Goal: Task Accomplishment & Management: Manage account settings

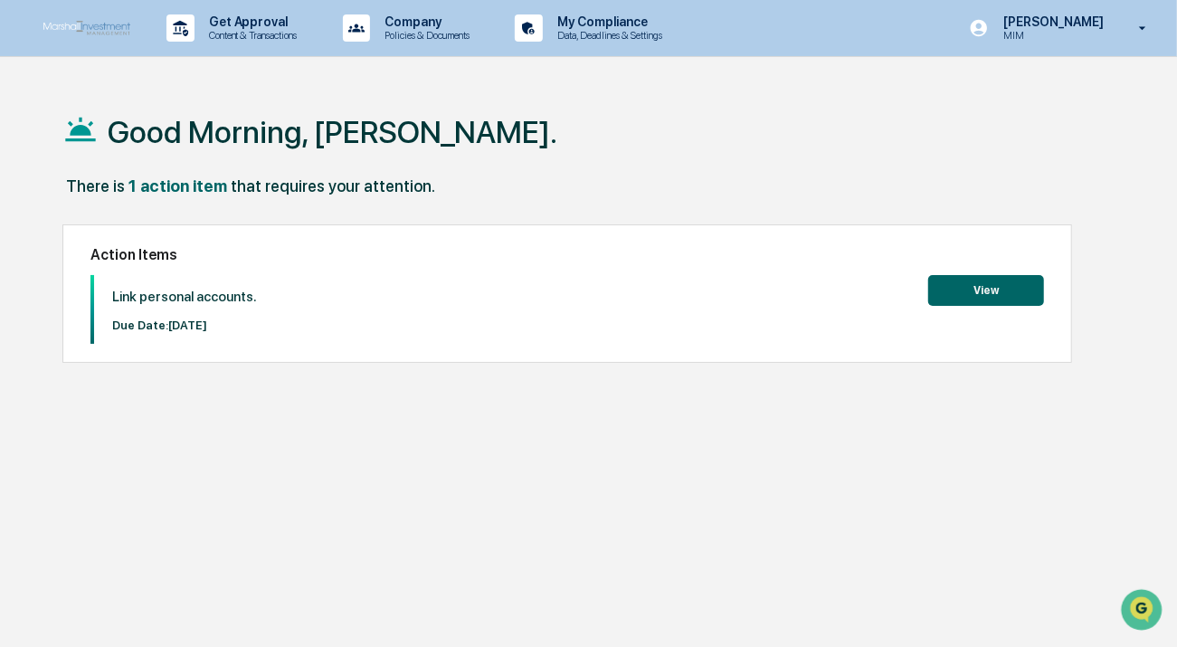
click at [978, 283] on button "View" at bounding box center [986, 290] width 116 height 31
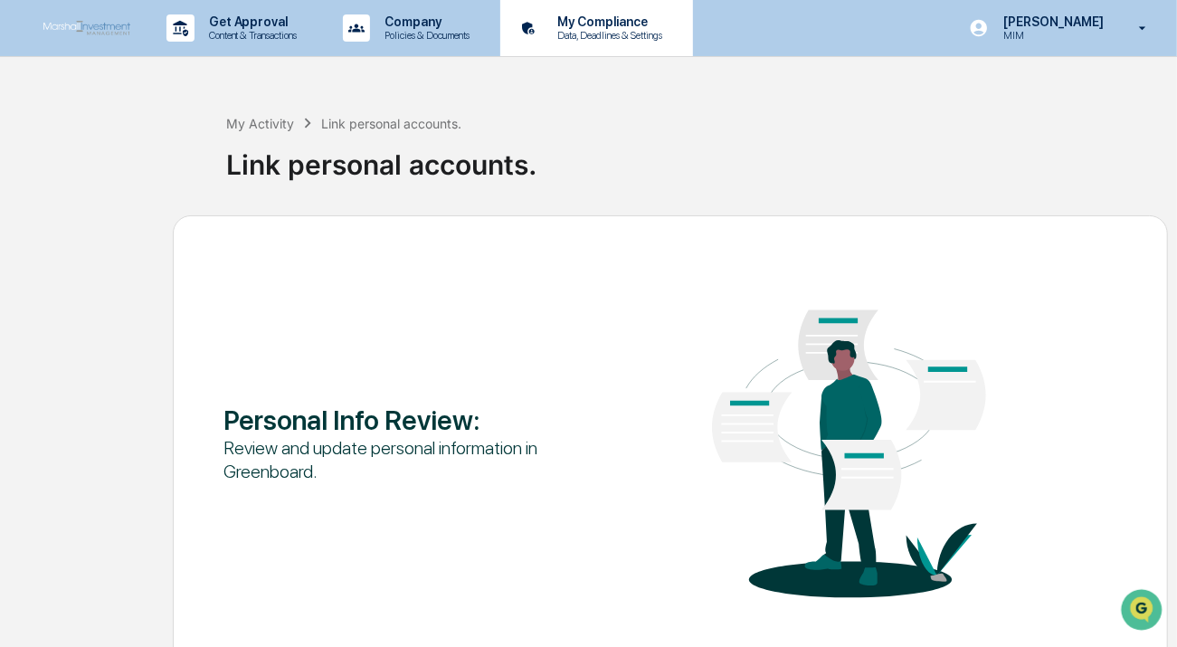
click at [624, 30] on p "Data, Deadlines & Settings" at bounding box center [607, 35] width 128 height 13
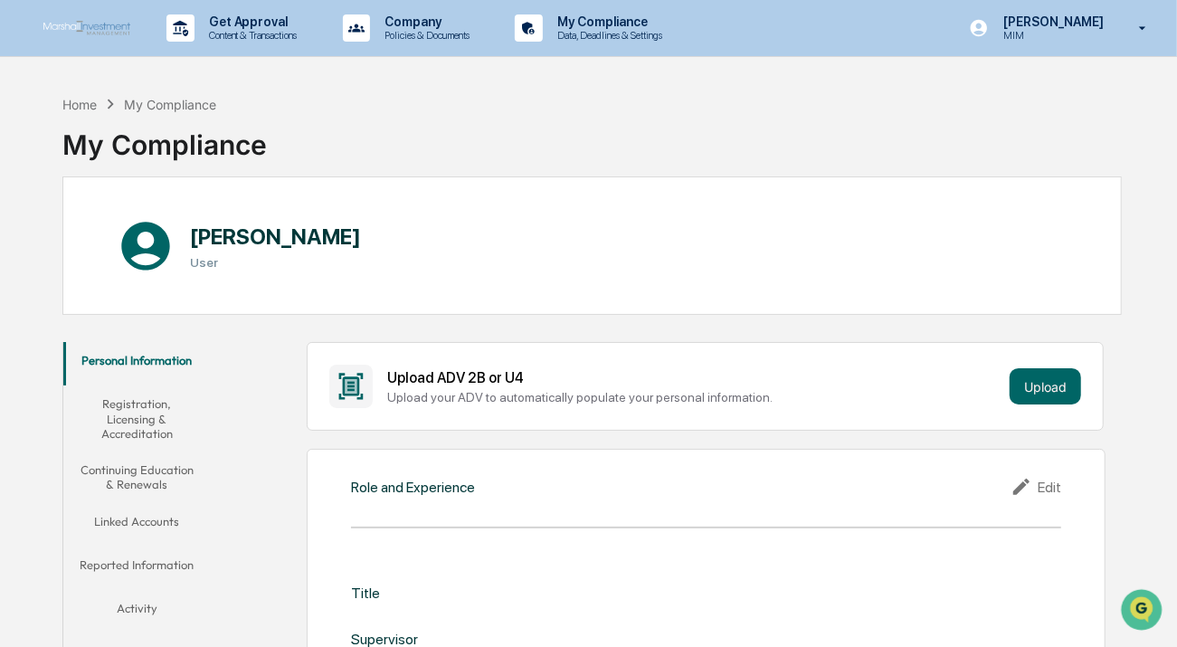
click at [141, 503] on button "Linked Accounts" at bounding box center [136, 524] width 147 height 43
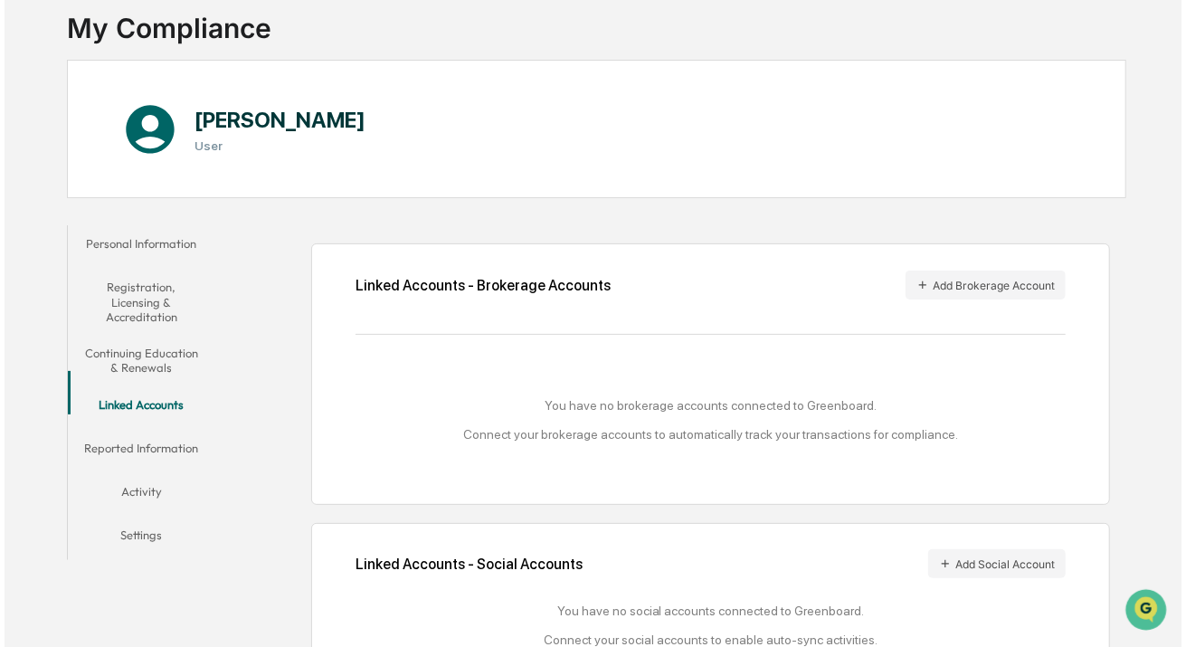
scroll to position [168, 0]
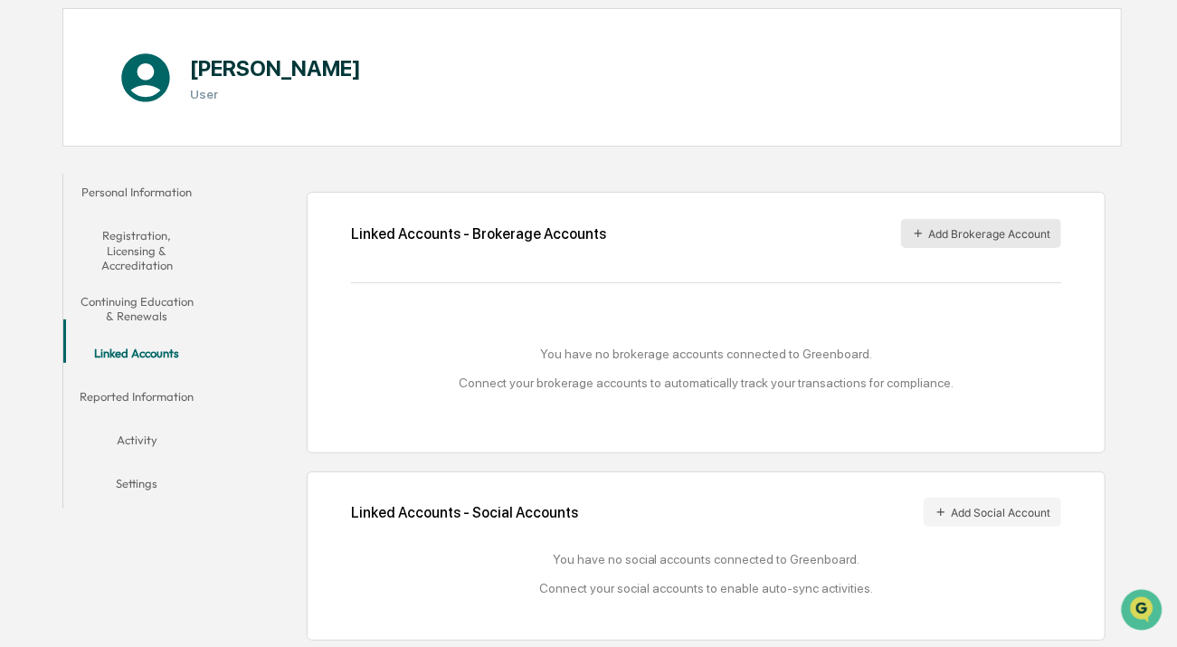
click at [981, 235] on button "Add Brokerage Account" at bounding box center [981, 233] width 160 height 29
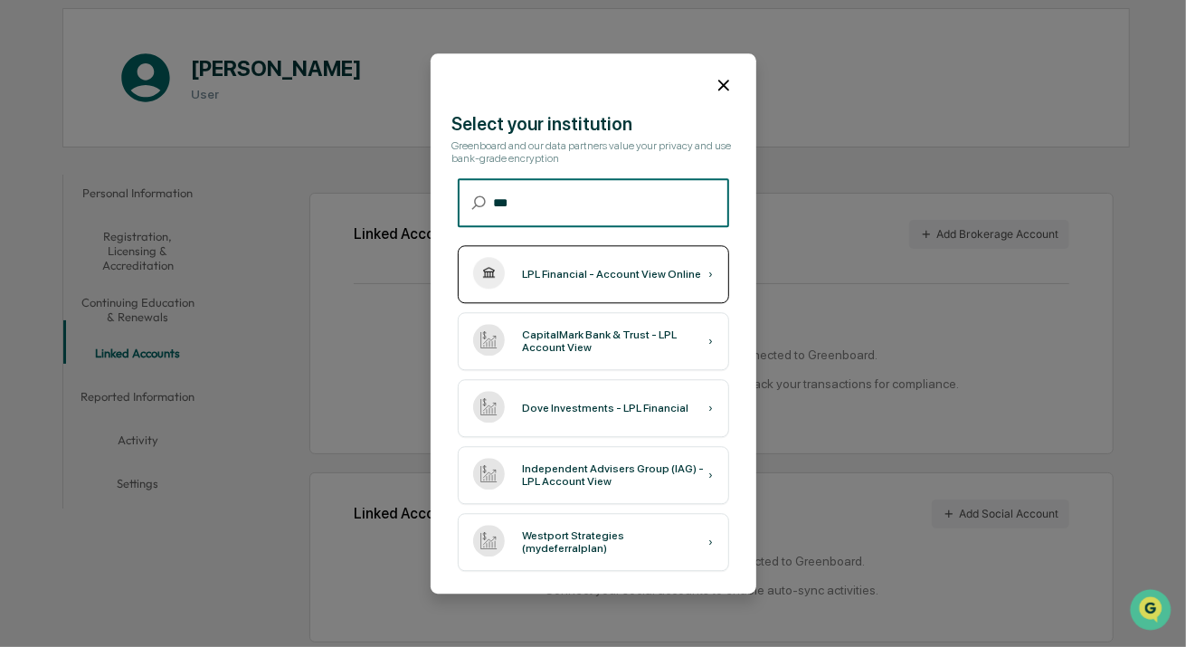
type input "***"
click at [567, 277] on div "LPL Financial - Account View Online" at bounding box center [612, 274] width 179 height 13
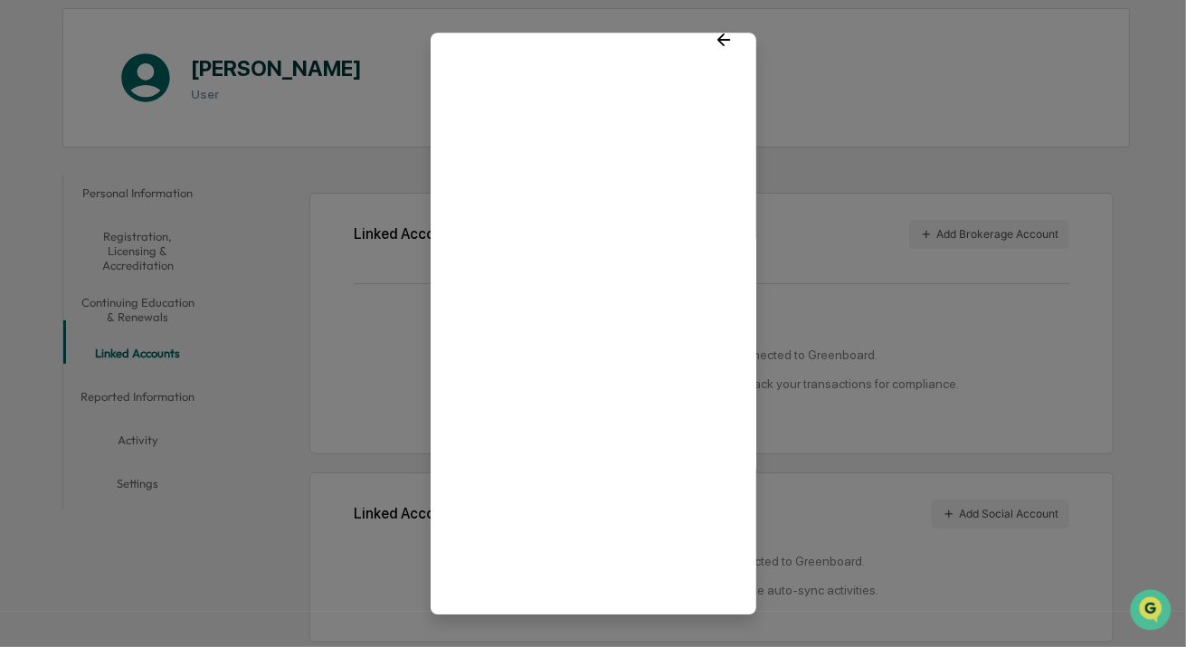
scroll to position [37, 0]
